Goal: Task Accomplishment & Management: Use online tool/utility

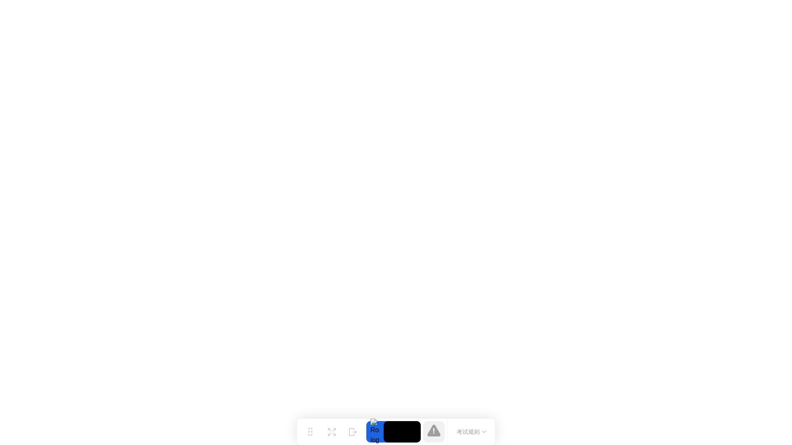
click at [438, 427] on icon at bounding box center [433, 430] width 13 height 13
click at [437, 433] on icon at bounding box center [433, 431] width 13 height 12
click at [481, 434] on button "考试规则" at bounding box center [471, 432] width 35 height 9
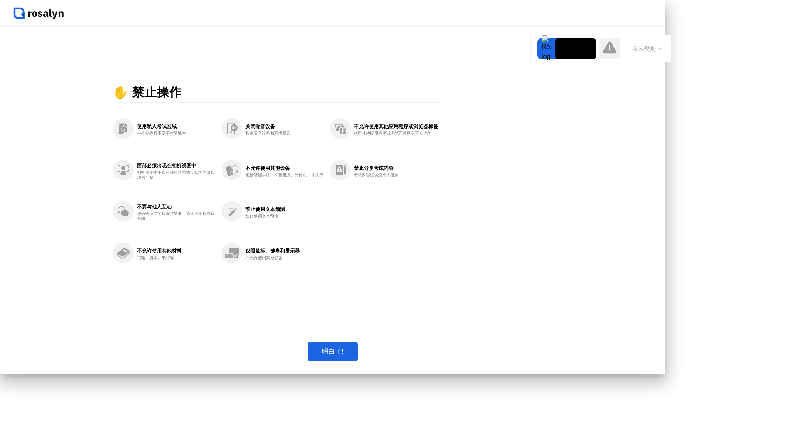
click at [355, 356] on div "明白了!" at bounding box center [332, 352] width 45 height 9
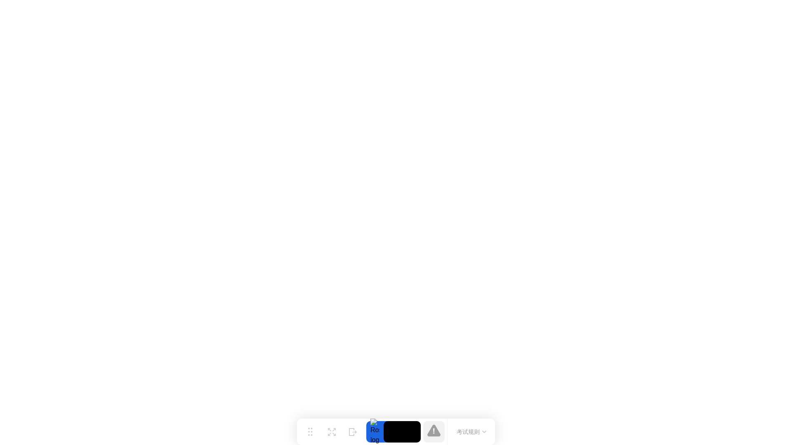
click at [476, 429] on button "考试规则" at bounding box center [471, 432] width 35 height 9
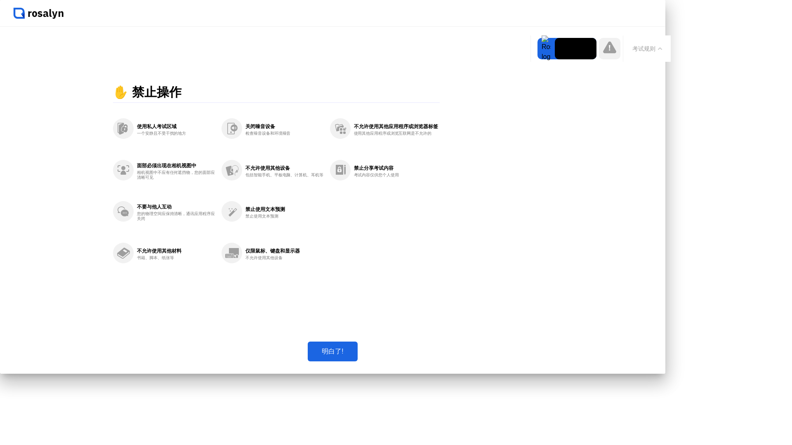
click at [355, 356] on div "明白了!" at bounding box center [332, 352] width 45 height 9
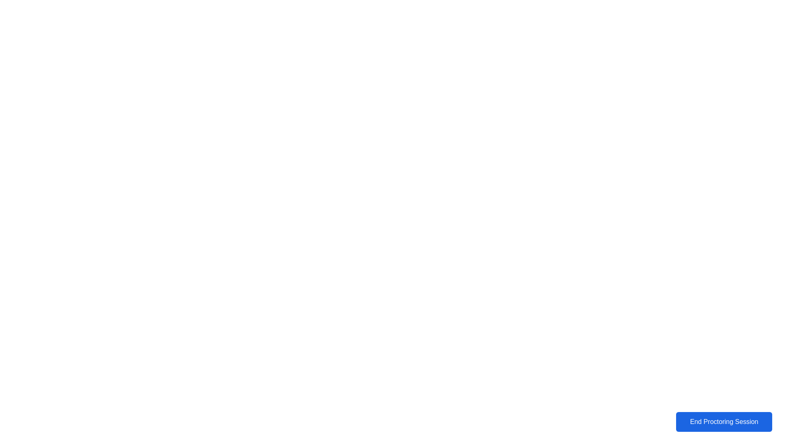
click at [713, 422] on div "End Proctoring Session" at bounding box center [725, 422] width 92 height 7
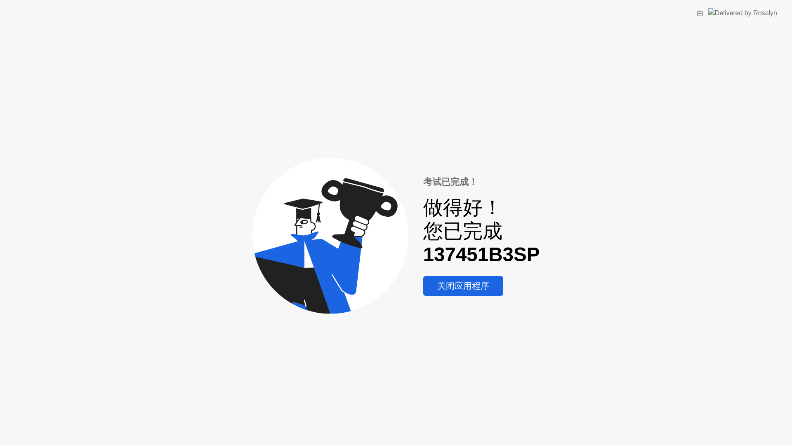
click at [449, 283] on div "关闭应用程序" at bounding box center [463, 286] width 75 height 12
